Goal: Task Accomplishment & Management: Complete application form

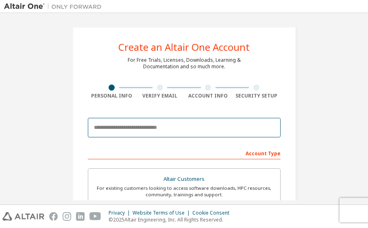
click at [128, 126] on input "email" at bounding box center [184, 128] width 193 height 20
paste input "********"
type input "**********"
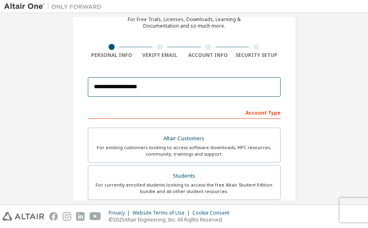
scroll to position [247, 0]
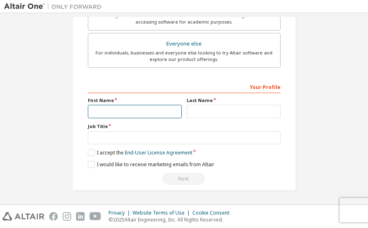
click at [164, 111] on input "text" at bounding box center [135, 111] width 94 height 13
type input "*******"
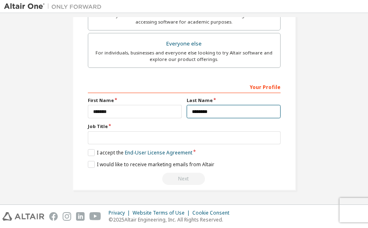
type input "********"
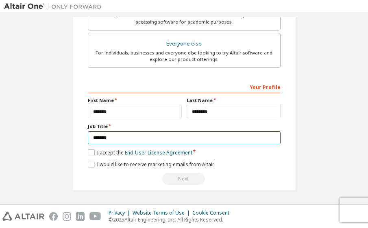
type input "*******"
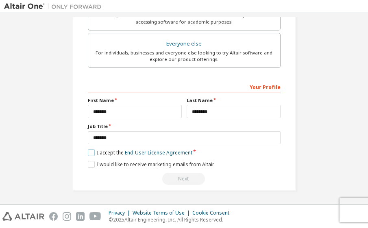
click at [88, 152] on label "I accept the End-User License Agreement" at bounding box center [140, 152] width 104 height 7
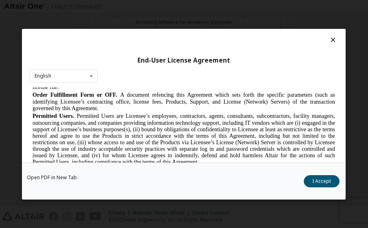
scroll to position [2429, 0]
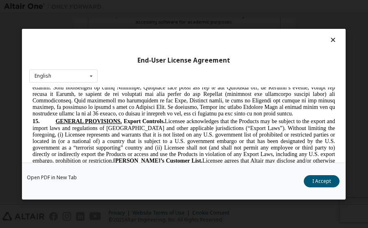
drag, startPoint x: 329, startPoint y: 99, endPoint x: 355, endPoint y: 265, distance: 167.4
click at [325, 178] on button "I Accept" at bounding box center [322, 181] width 36 height 12
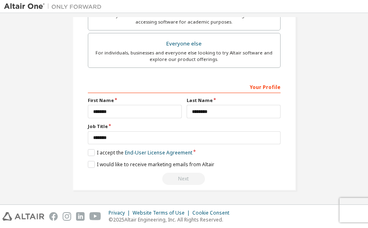
click at [182, 178] on div "Next" at bounding box center [184, 179] width 193 height 12
click at [93, 163] on label "I would like to receive marketing emails from Altair" at bounding box center [151, 164] width 126 height 7
click at [90, 165] on label "I would like to receive marketing emails from Altair" at bounding box center [151, 164] width 126 height 7
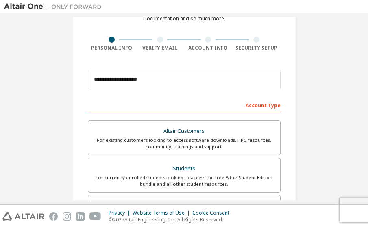
scroll to position [44, 0]
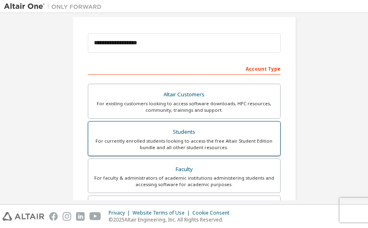
click at [227, 135] on div "Students" at bounding box center [184, 131] width 182 height 11
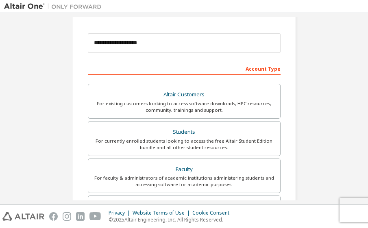
scroll to position [247, 0]
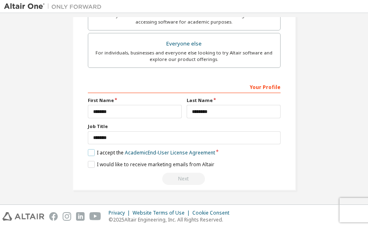
click at [93, 150] on label "I accept the Academic End-User License Agreement" at bounding box center [151, 152] width 127 height 7
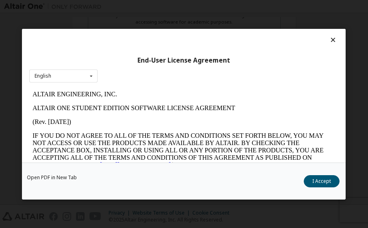
scroll to position [0, 0]
click at [334, 180] on button "I Accept" at bounding box center [322, 181] width 36 height 12
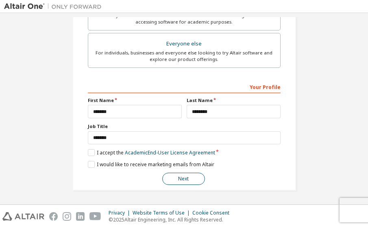
click at [166, 175] on button "Next" at bounding box center [183, 179] width 43 height 12
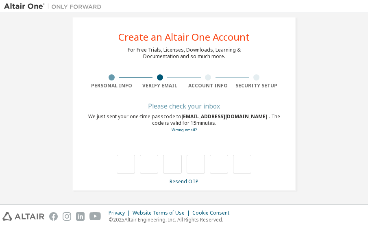
scroll to position [10, 0]
type input "*"
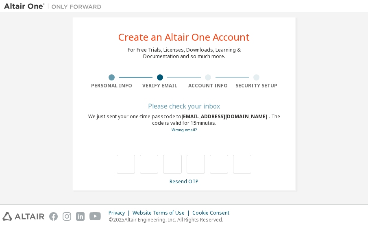
type input "*"
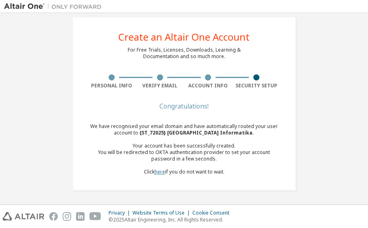
click at [160, 173] on link "here" at bounding box center [159, 171] width 11 height 7
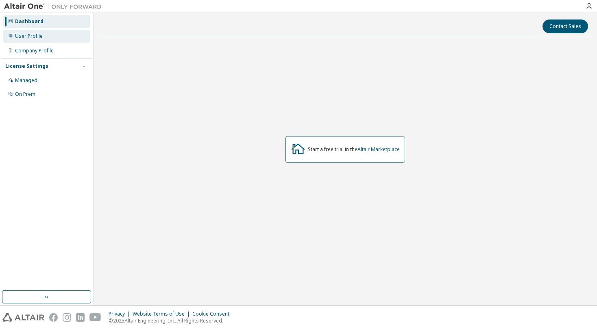
click at [43, 33] on div "User Profile" at bounding box center [46, 36] width 87 height 13
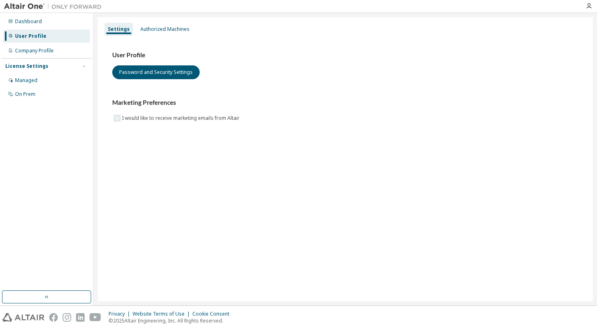
click at [130, 121] on label "I would like to receive marketing emails from Altair" at bounding box center [181, 118] width 119 height 10
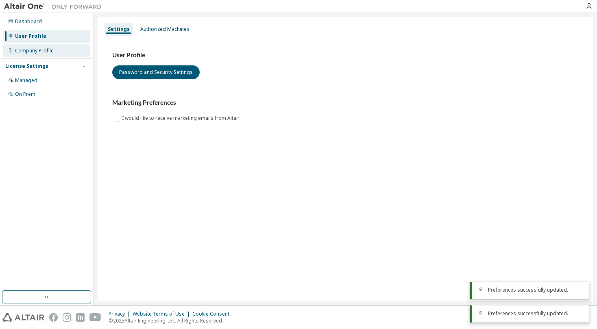
click at [66, 50] on div "Company Profile" at bounding box center [46, 50] width 87 height 13
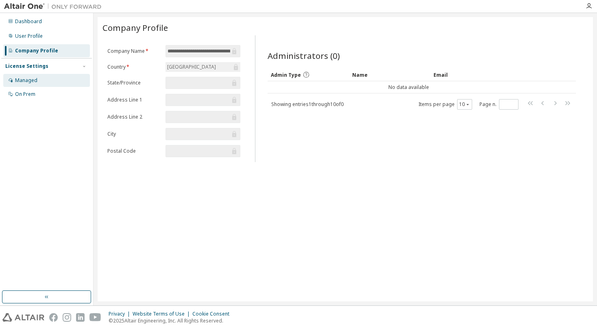
click at [39, 77] on div "Managed" at bounding box center [46, 80] width 87 height 13
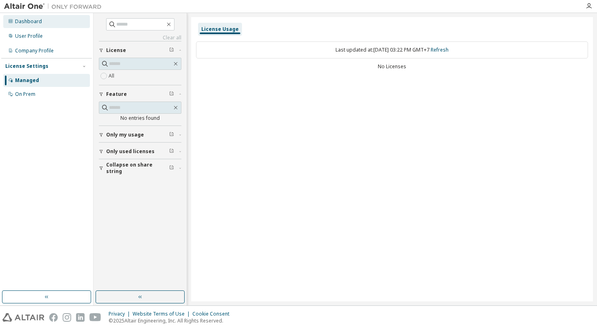
click at [62, 24] on div "Dashboard" at bounding box center [46, 21] width 87 height 13
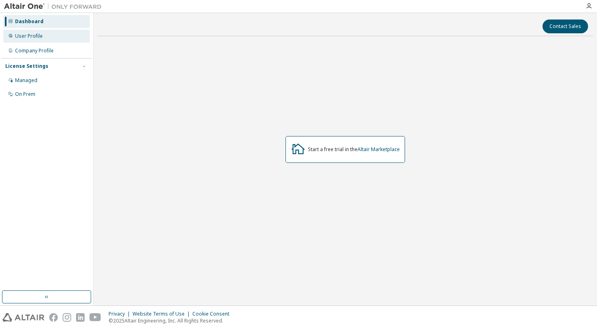
click at [58, 33] on div "User Profile" at bounding box center [46, 36] width 87 height 13
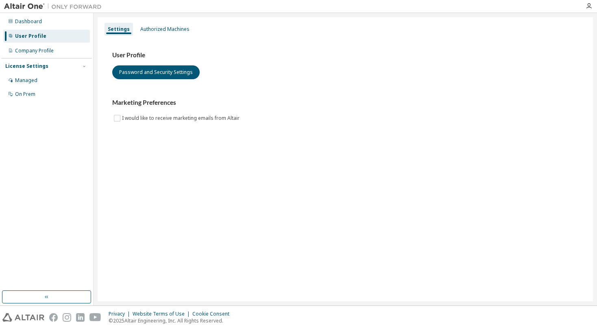
click at [306, 32] on div "Settings Authorized Machines" at bounding box center [344, 29] width 485 height 15
click at [47, 83] on div "Managed" at bounding box center [46, 80] width 87 height 13
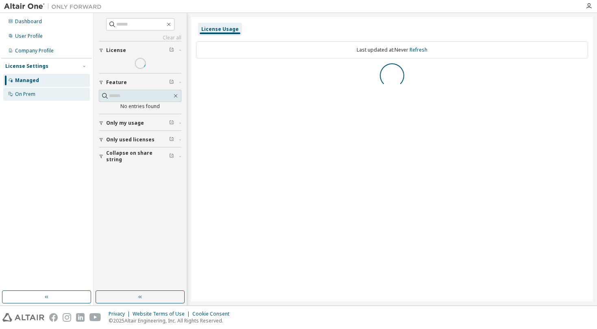
click at [46, 97] on div "On Prem" at bounding box center [46, 94] width 87 height 13
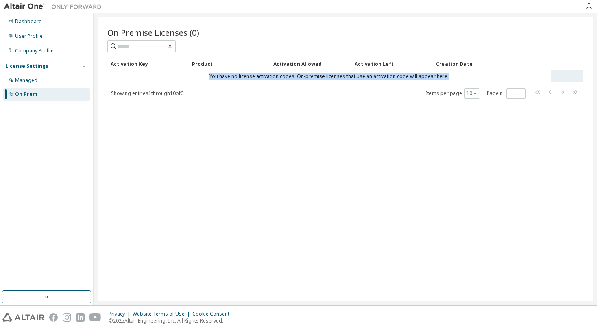
drag, startPoint x: 475, startPoint y: 75, endPoint x: 210, endPoint y: 79, distance: 265.8
click at [210, 79] on td "You have no license activation codes. On-premise licenses that use an activatio…" at bounding box center [328, 76] width 443 height 12
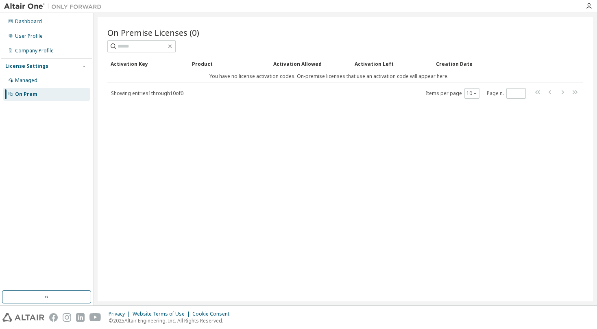
click at [240, 49] on div at bounding box center [344, 46] width 475 height 12
click at [31, 21] on div "Dashboard" at bounding box center [28, 21] width 27 height 7
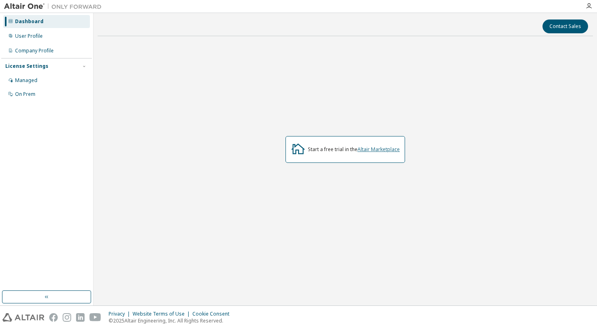
click at [377, 151] on link "Altair Marketplace" at bounding box center [378, 149] width 42 height 7
